Goal: Task Accomplishment & Management: Use online tool/utility

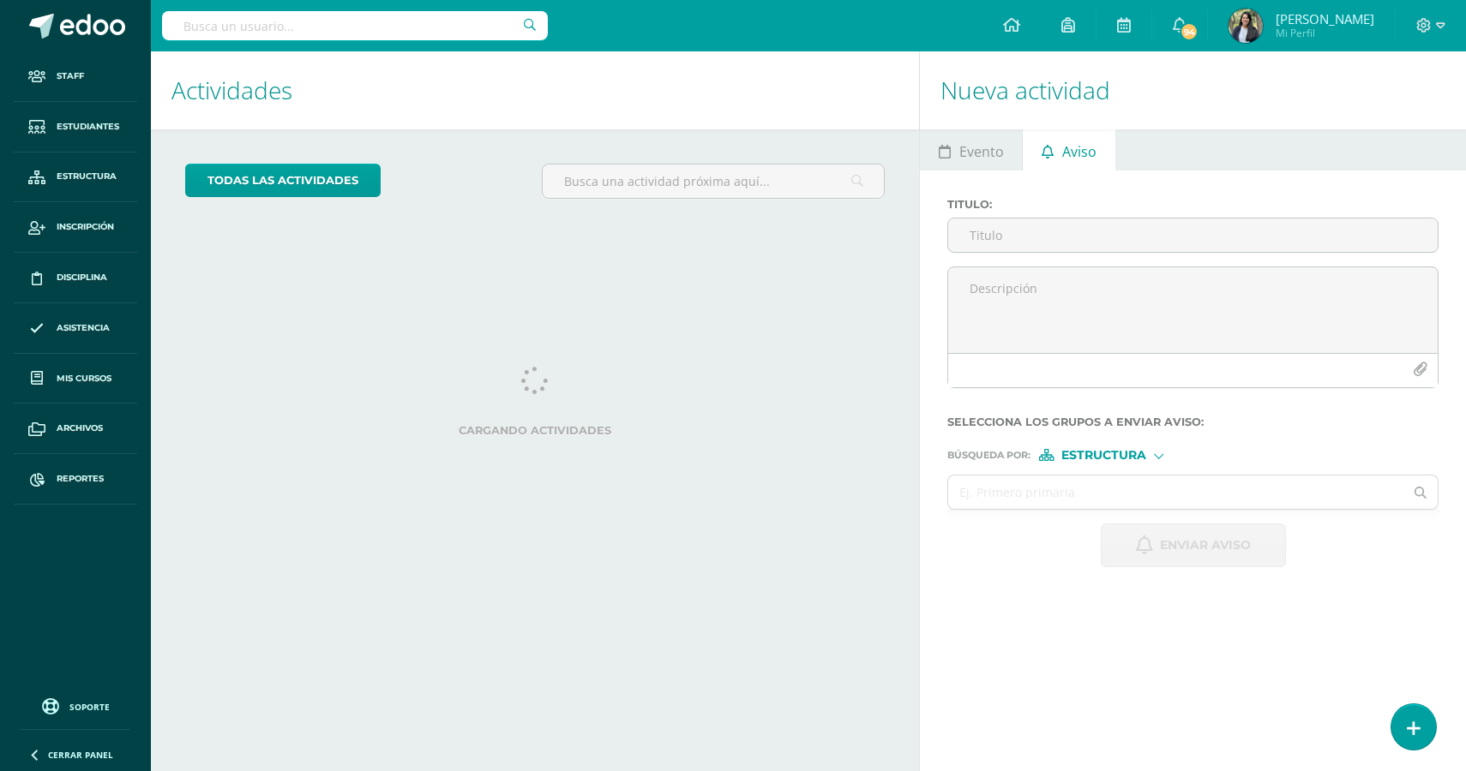
select select "English"
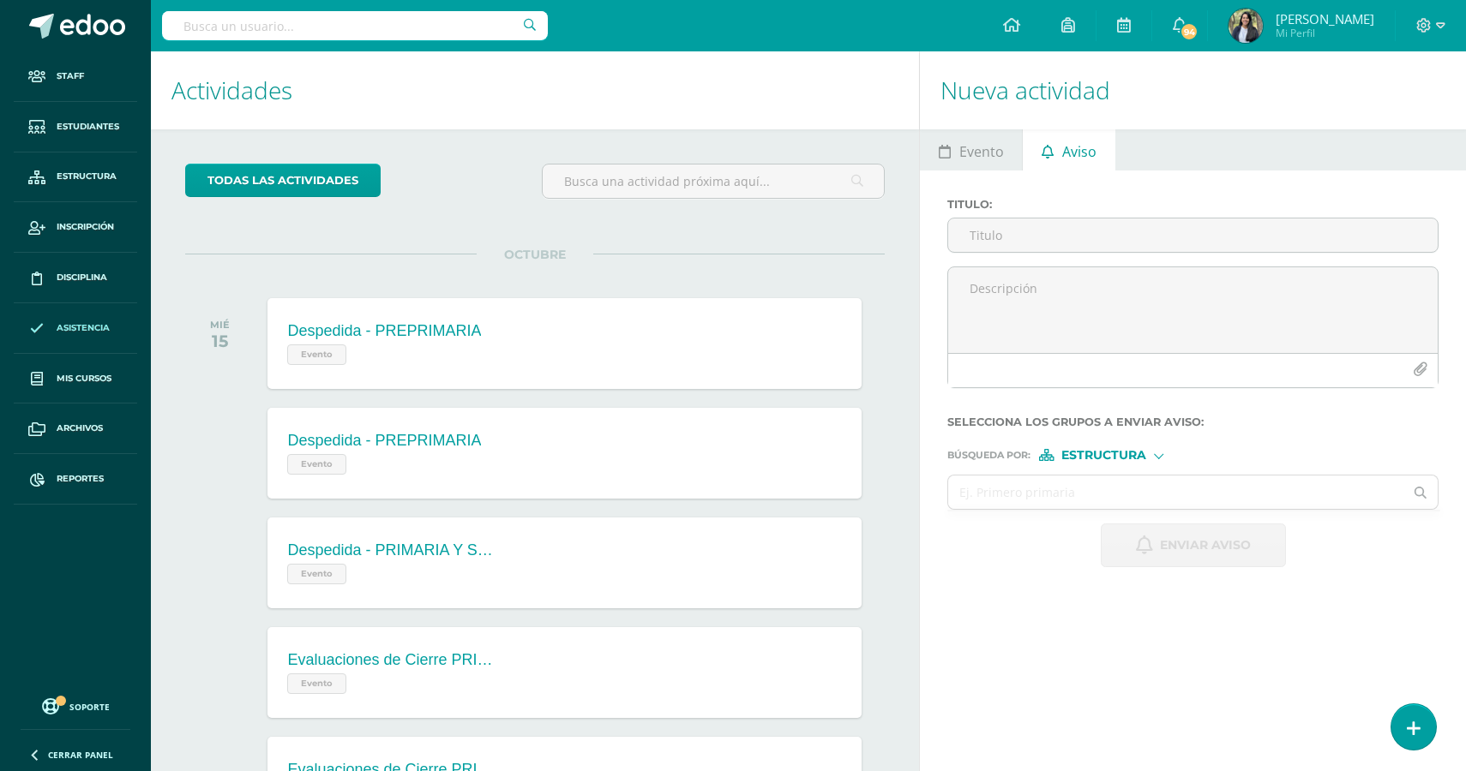
click at [77, 322] on span "Asistencia" at bounding box center [83, 328] width 53 height 14
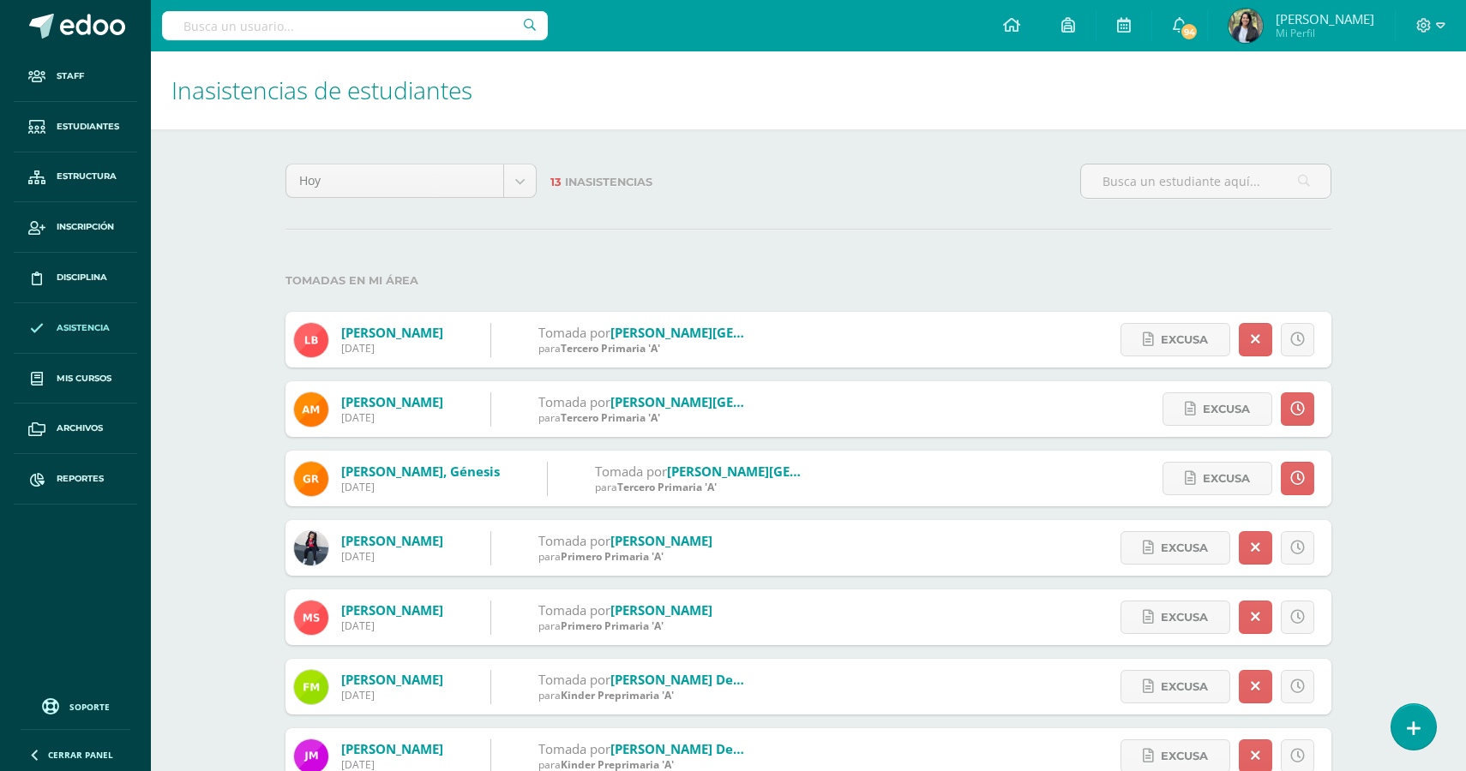
select select "English"
click at [1411, 736] on icon at bounding box center [1413, 729] width 15 height 20
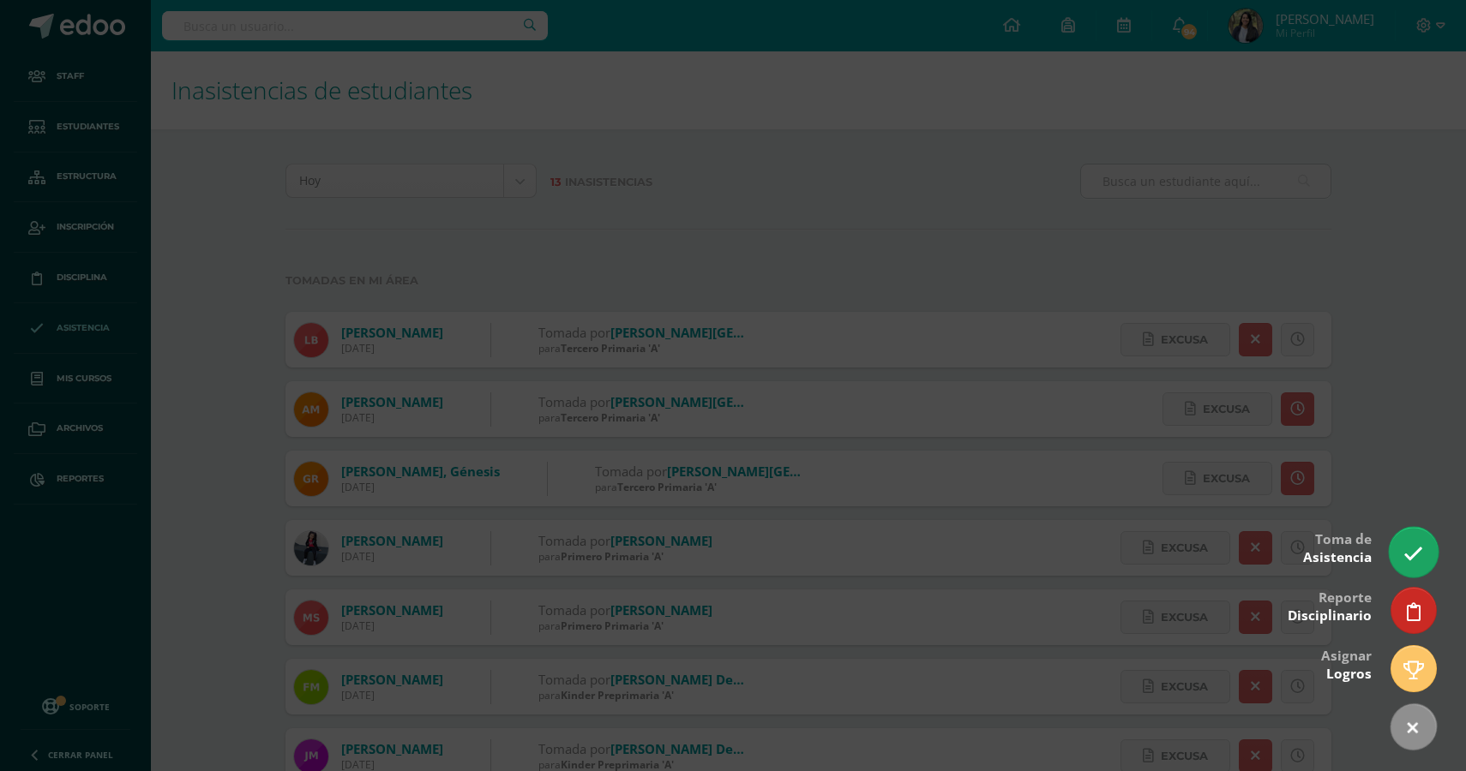
click at [1420, 561] on icon at bounding box center [1413, 554] width 20 height 20
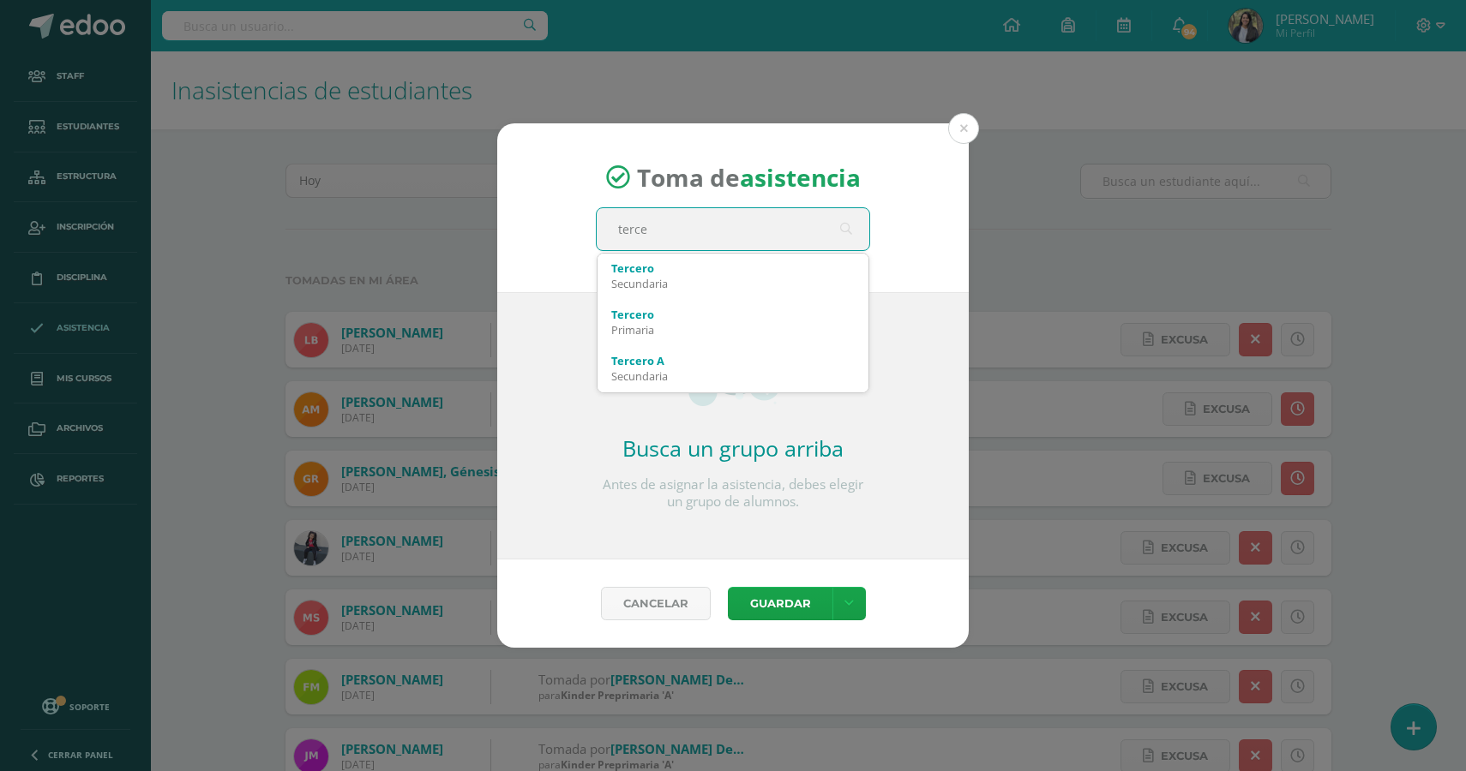
type input "tercer"
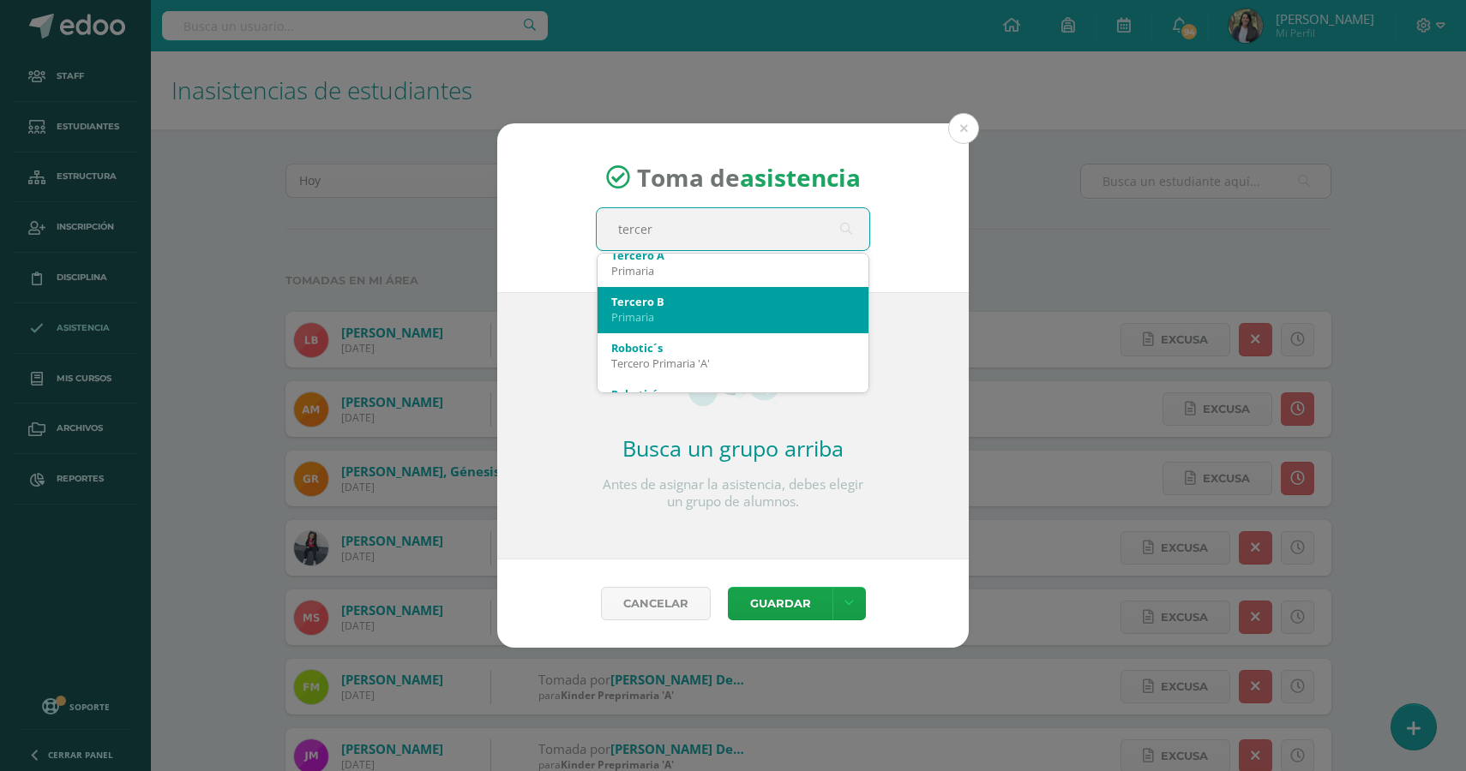
click at [678, 309] on div "Primaria" at bounding box center [732, 316] width 243 height 15
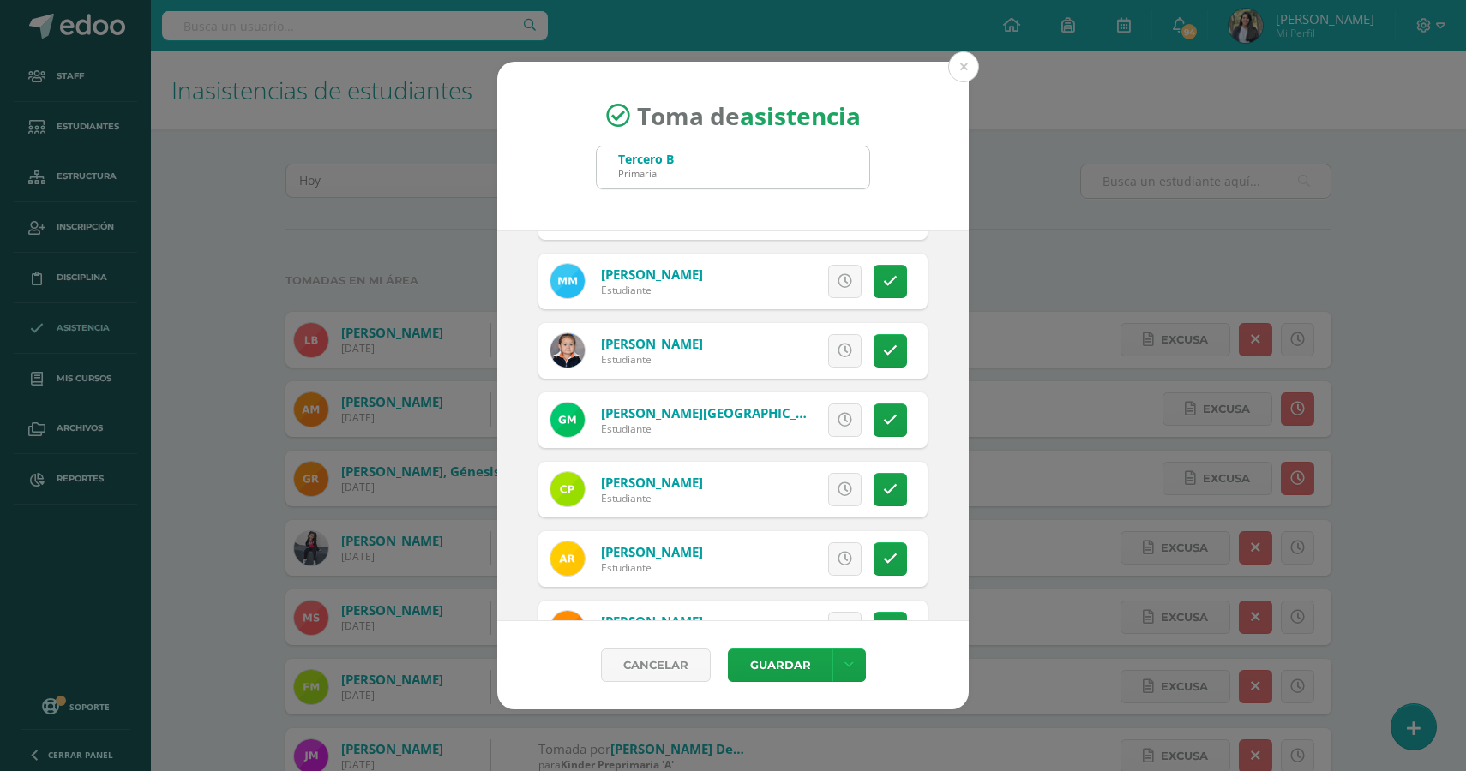
scroll to position [673, 0]
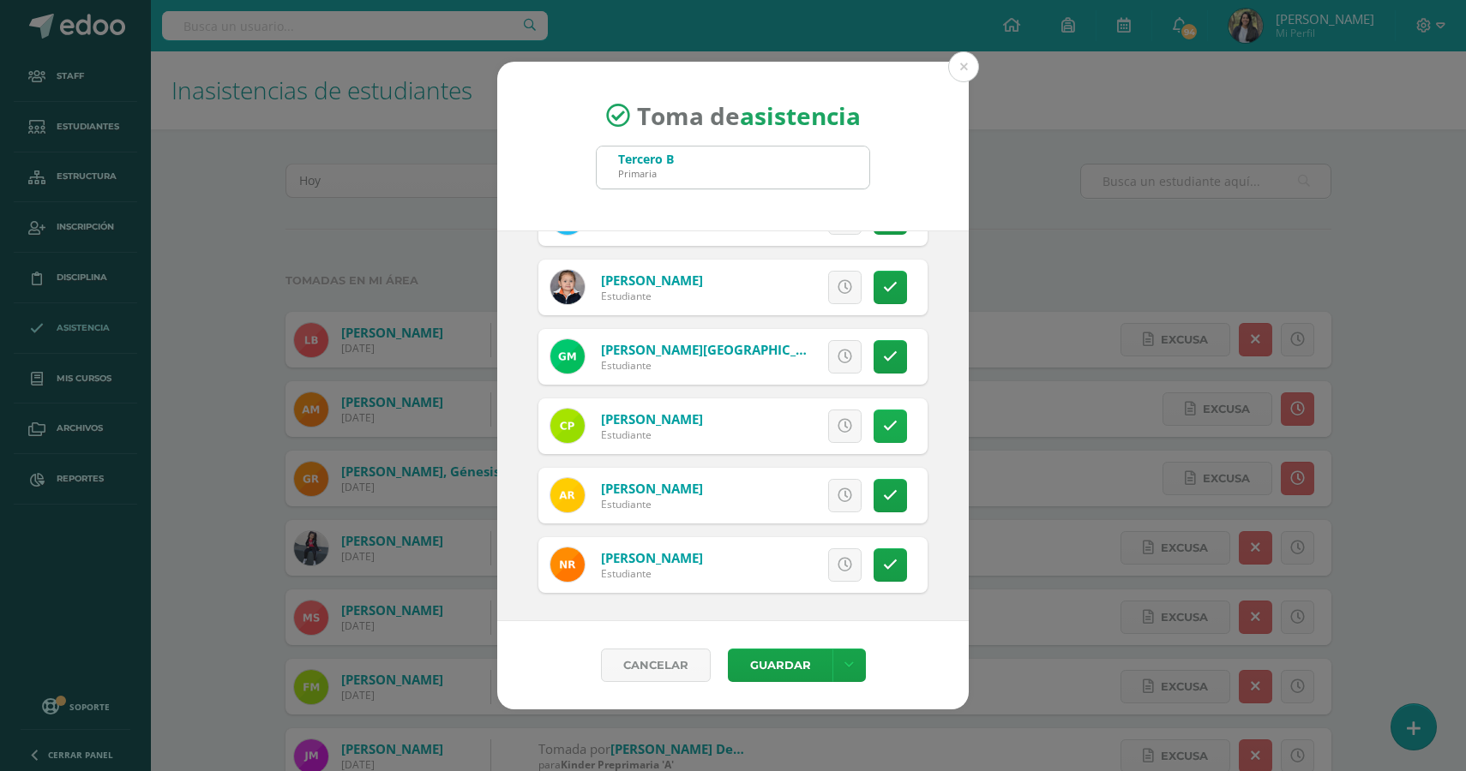
click at [885, 428] on icon at bounding box center [890, 426] width 15 height 15
click at [782, 672] on button "Guardar" at bounding box center [780, 665] width 105 height 33
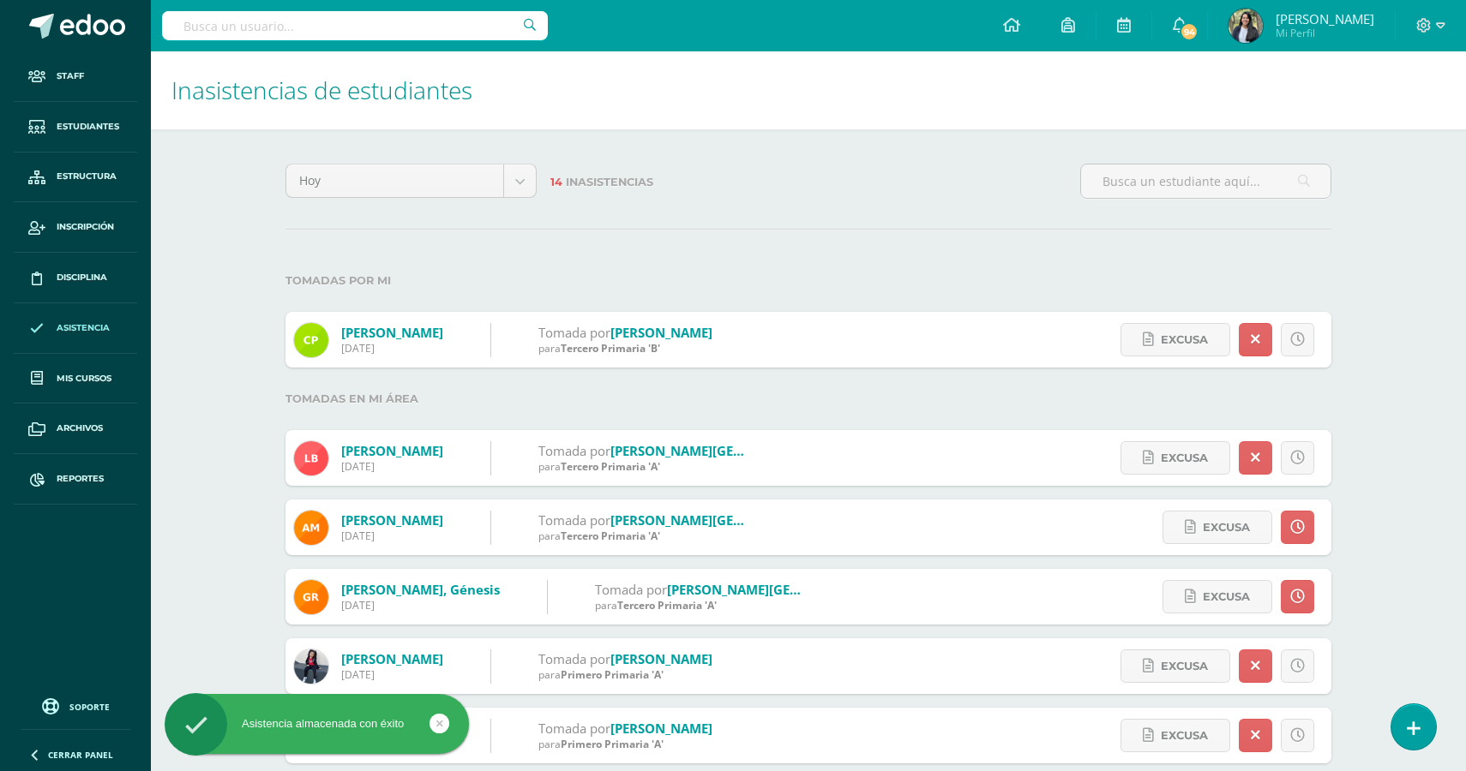
select select "English"
